Goal: Information Seeking & Learning: Learn about a topic

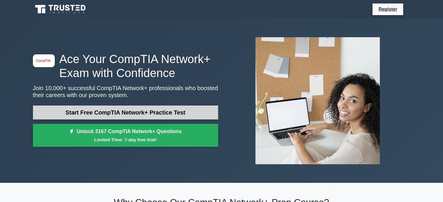
click at [101, 110] on link "Start Free CompTIA Network+ Practice Test" at bounding box center [125, 113] width 185 height 14
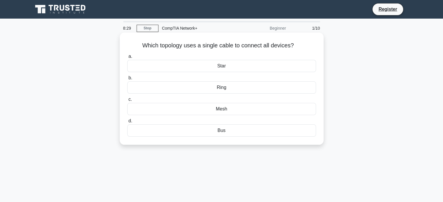
click at [223, 86] on div "Ring" at bounding box center [221, 88] width 189 height 12
click at [127, 80] on input "b. Ring" at bounding box center [127, 78] width 0 height 4
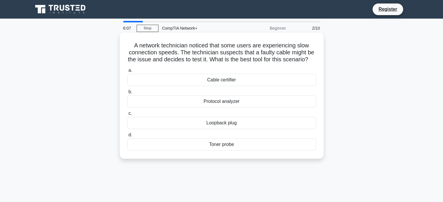
click at [212, 86] on div "Cable certifier" at bounding box center [221, 80] width 189 height 12
click at [127, 73] on input "a. Cable certifier" at bounding box center [127, 71] width 0 height 4
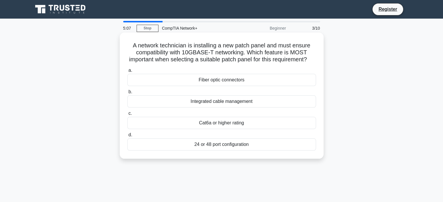
click at [214, 86] on div "Fiber optic connectors" at bounding box center [221, 80] width 189 height 12
click at [127, 73] on input "a. Fiber optic connectors" at bounding box center [127, 71] width 0 height 4
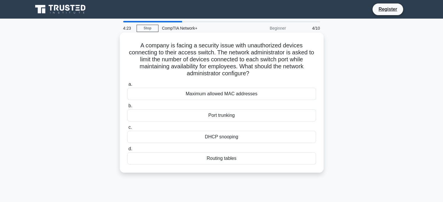
click at [225, 96] on div "Maximum allowed MAC addresses" at bounding box center [221, 94] width 189 height 12
click at [127, 87] on input "a. Maximum allowed MAC addresses" at bounding box center [127, 85] width 0 height 4
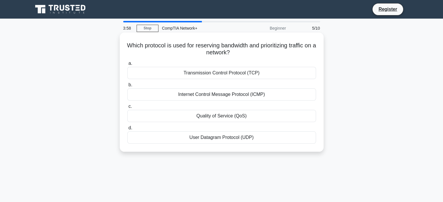
click at [210, 137] on div "User Datagram Protocol (UDP)" at bounding box center [221, 138] width 189 height 12
click at [127, 130] on input "d. User Datagram Protocol (UDP)" at bounding box center [127, 128] width 0 height 4
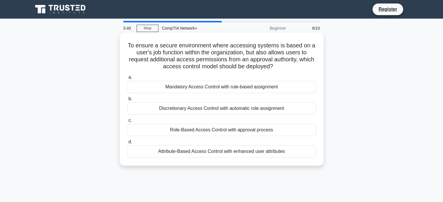
click at [198, 129] on div "Role-Based Access Control with approval process" at bounding box center [221, 130] width 189 height 12
click at [127, 123] on input "c. Role-Based Access Control with approval process" at bounding box center [127, 121] width 0 height 4
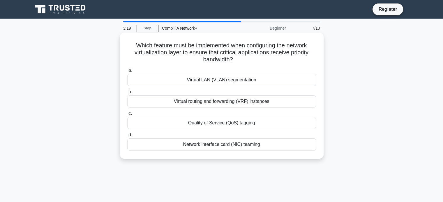
click at [196, 80] on div "Virtual LAN (VLAN) segmentation" at bounding box center [221, 80] width 189 height 12
click at [127, 73] on input "a. Virtual LAN (VLAN) segmentation" at bounding box center [127, 71] width 0 height 4
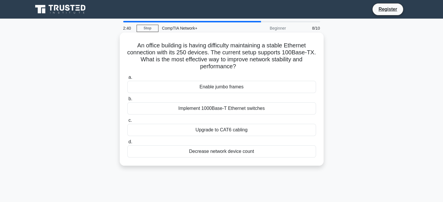
click at [219, 112] on div "Implement 1000Base-T Ethernet switches" at bounding box center [221, 109] width 189 height 12
click at [127, 101] on input "b. Implement 1000Base-T Ethernet switches" at bounding box center [127, 99] width 0 height 4
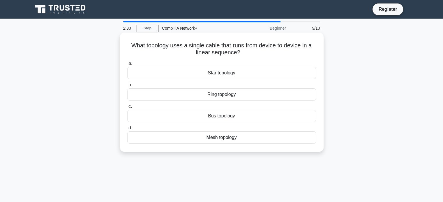
click at [238, 116] on div "Bus topology" at bounding box center [221, 116] width 189 height 12
click at [127, 109] on input "c. Bus topology" at bounding box center [127, 107] width 0 height 4
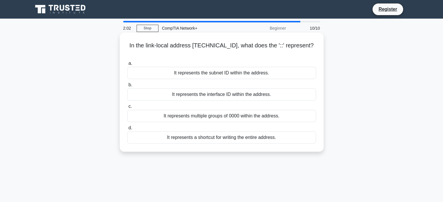
click at [211, 111] on div "It represents multiple groups of 0000 within the address." at bounding box center [221, 116] width 189 height 12
click at [127, 109] on input "c. It represents multiple groups of 0000 within the address." at bounding box center [127, 107] width 0 height 4
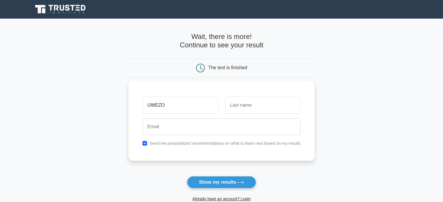
type input "UWEZO"
click at [240, 103] on input "text" at bounding box center [262, 105] width 75 height 17
type input "NSYANI"
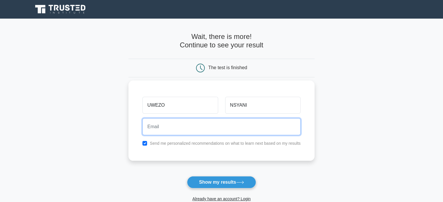
click at [172, 129] on input "email" at bounding box center [221, 127] width 158 height 17
type input "uwezonsyani@gmail.com"
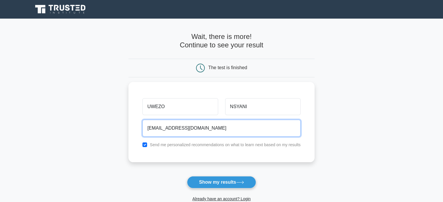
click at [187, 177] on button "Show my results" at bounding box center [221, 183] width 69 height 12
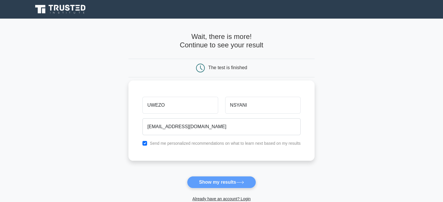
drag, startPoint x: 204, startPoint y: 117, endPoint x: 208, endPoint y: 123, distance: 6.8
click at [206, 121] on div "uwezonsyani@gmail.com" at bounding box center [221, 127] width 165 height 22
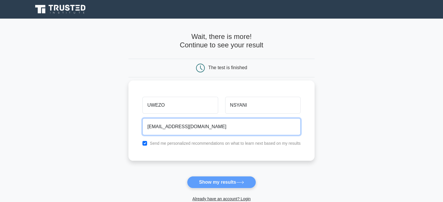
click at [208, 127] on input "uwezonsyani@gmail.com" at bounding box center [221, 127] width 158 height 17
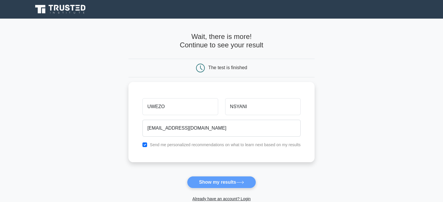
click at [245, 185] on form "Wait, there is more! Continue to see your result The test is finished UWEZO NSY…" at bounding box center [221, 124] width 186 height 182
click at [242, 177] on form "Wait, there is more! Continue to see your result The test is finished UWEZO NSY…" at bounding box center [221, 124] width 186 height 182
click at [146, 143] on input "checkbox" at bounding box center [144, 143] width 5 height 5
checkbox input "false"
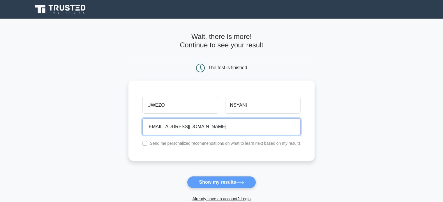
click at [200, 129] on input "uwezonsyani@gmail.com" at bounding box center [221, 127] width 158 height 17
type input "u"
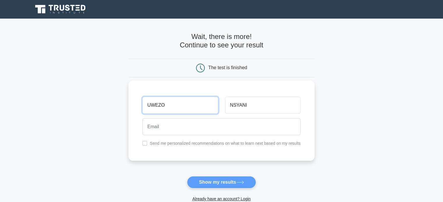
click at [180, 108] on input "UWEZO" at bounding box center [179, 105] width 75 height 17
type input "U"
click at [254, 105] on input "NSYANI" at bounding box center [262, 105] width 75 height 17
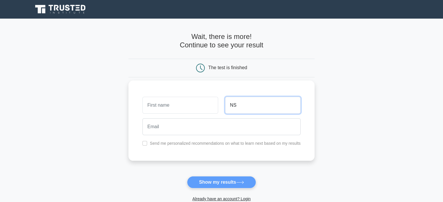
type input "N"
click at [368, 64] on main "Wait, there is more! Continue to see your result The test is finished and the" at bounding box center [221, 124] width 443 height 210
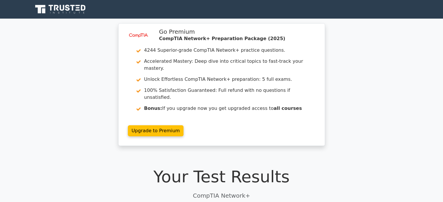
click at [241, 176] on div "Your Test Results CompTIA Network+" at bounding box center [222, 183] width 378 height 33
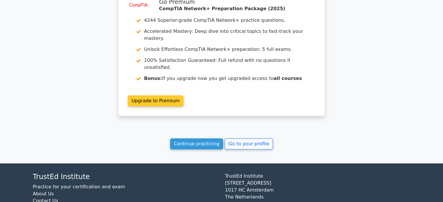
scroll to position [466, 0]
